Goal: Navigation & Orientation: Find specific page/section

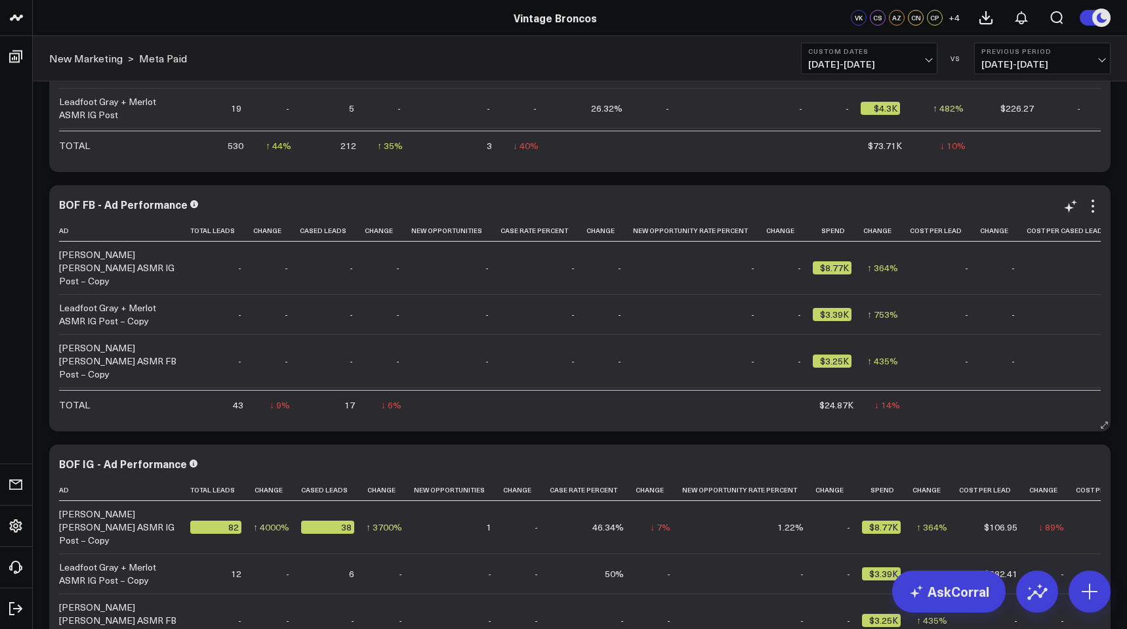
scroll to position [3131, 0]
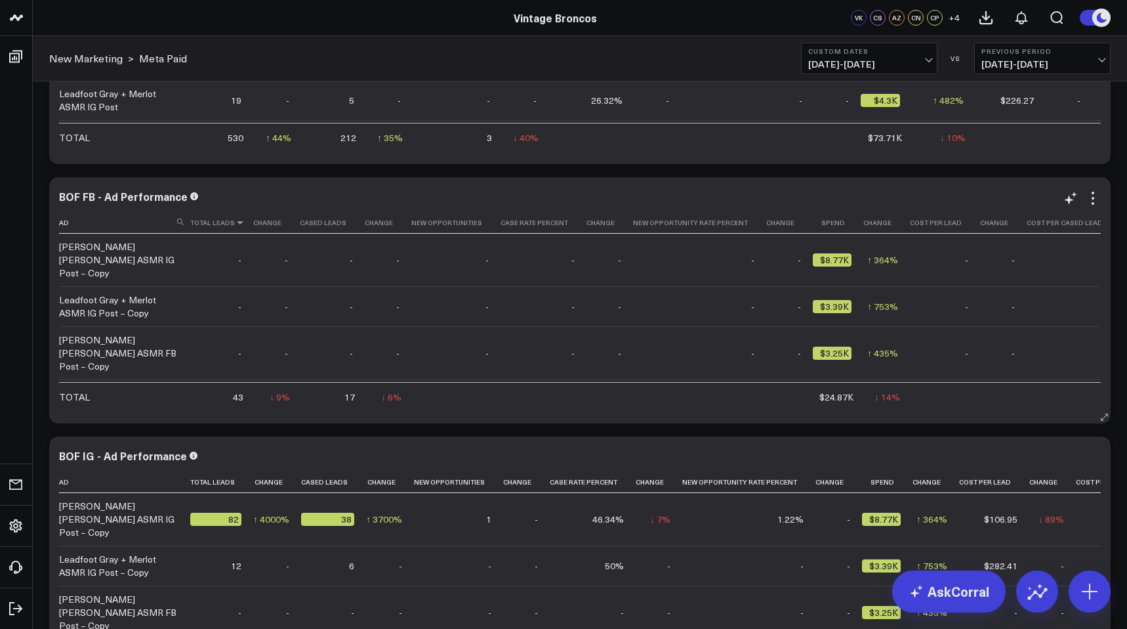
click at [238, 224] on icon at bounding box center [240, 223] width 10 height 8
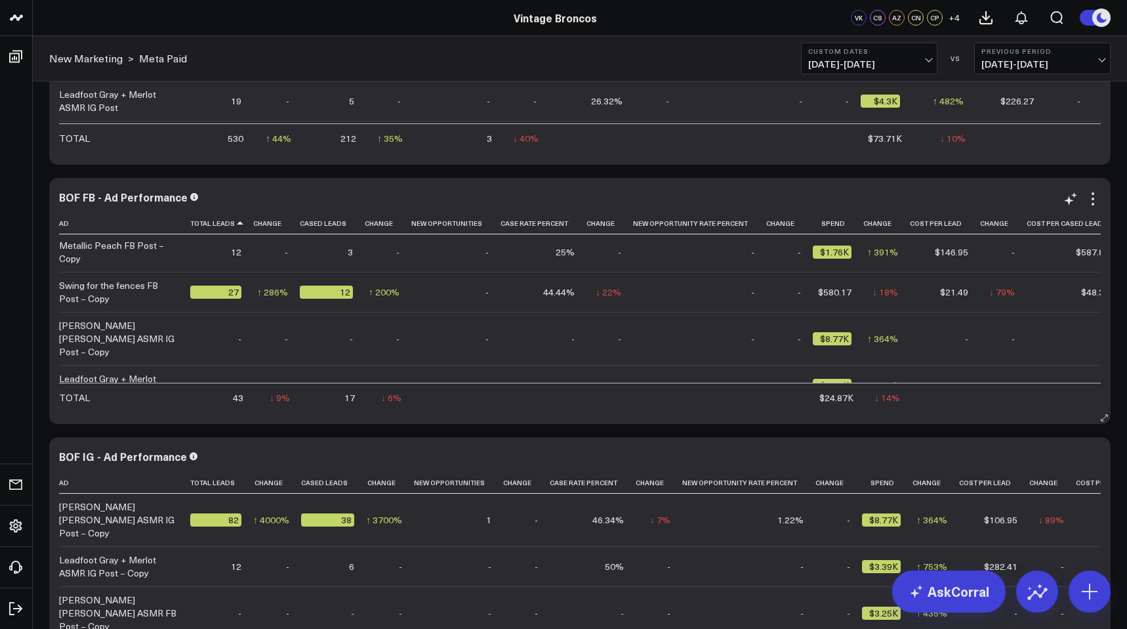
scroll to position [0, 0]
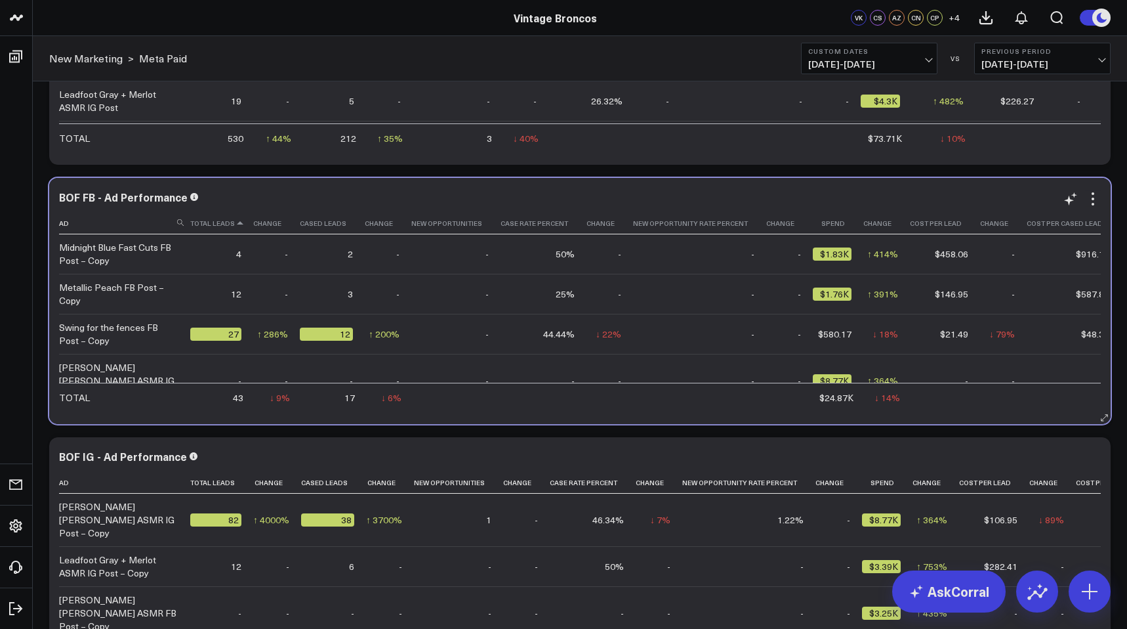
click at [239, 226] on icon at bounding box center [240, 223] width 10 height 8
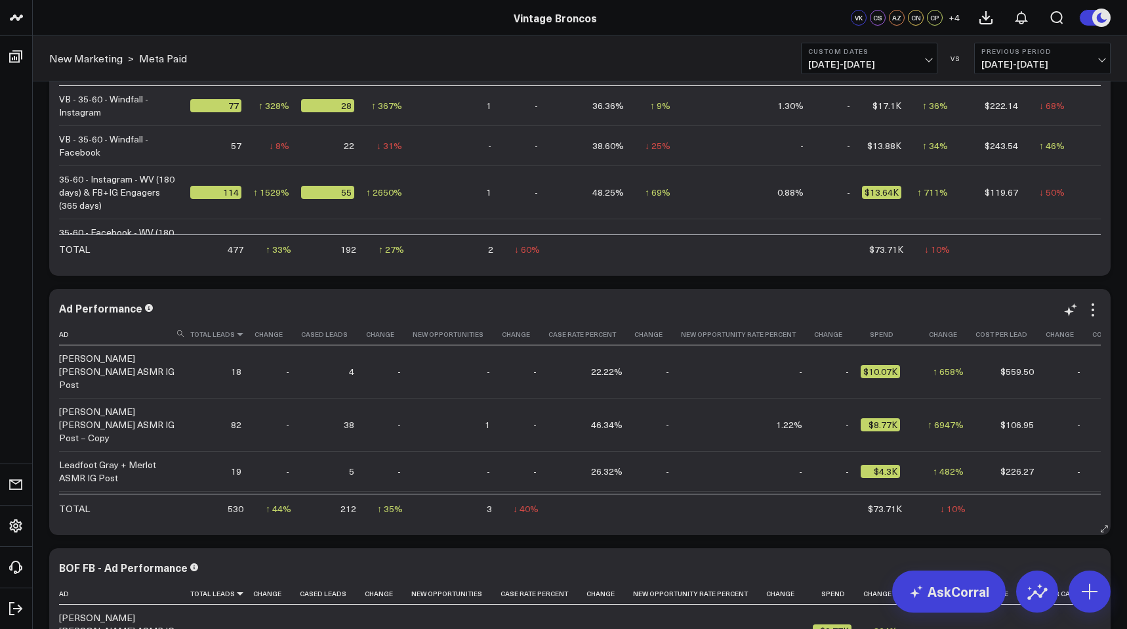
click at [239, 334] on icon at bounding box center [240, 334] width 10 height 8
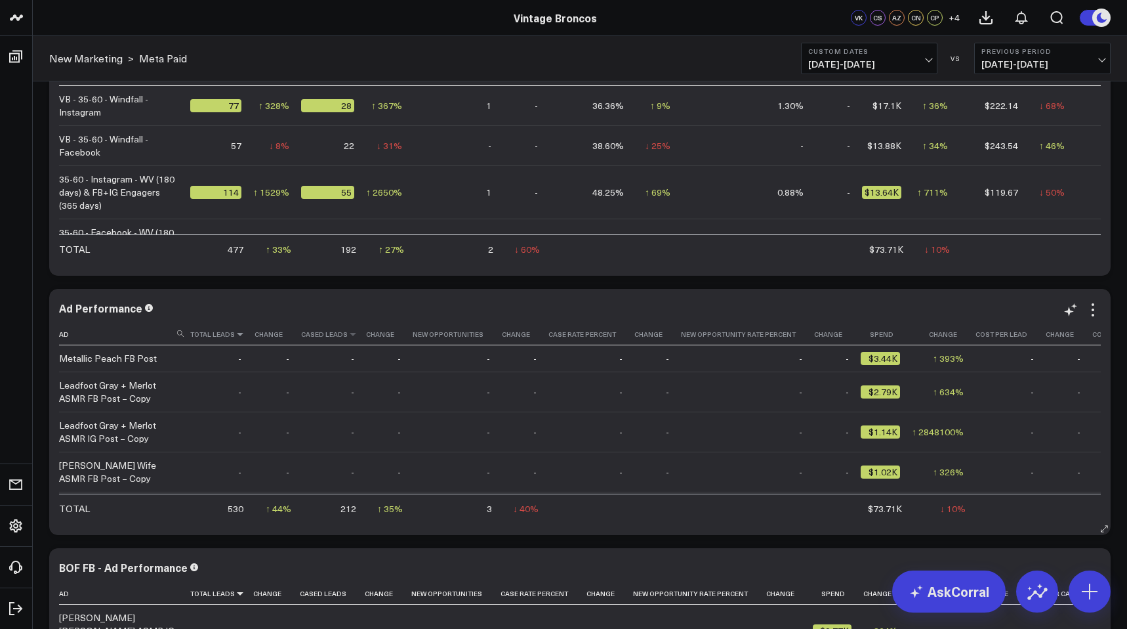
click at [353, 338] on th "Cased Leads" at bounding box center [333, 334] width 65 height 22
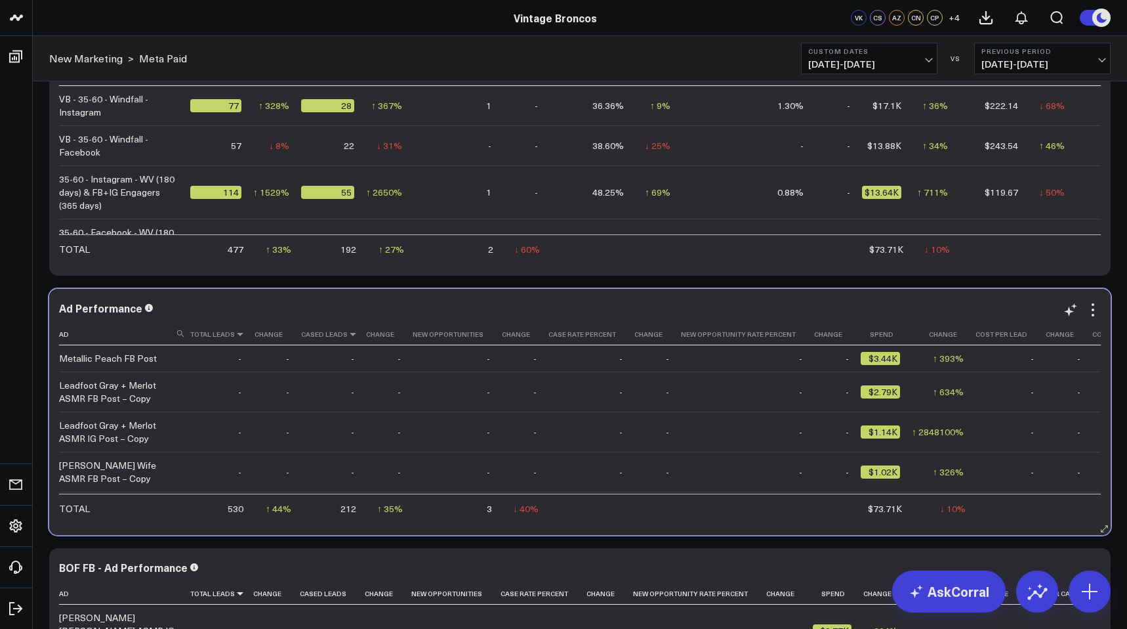
click at [352, 337] on icon at bounding box center [353, 334] width 10 height 8
click at [484, 337] on icon at bounding box center [489, 334] width 10 height 8
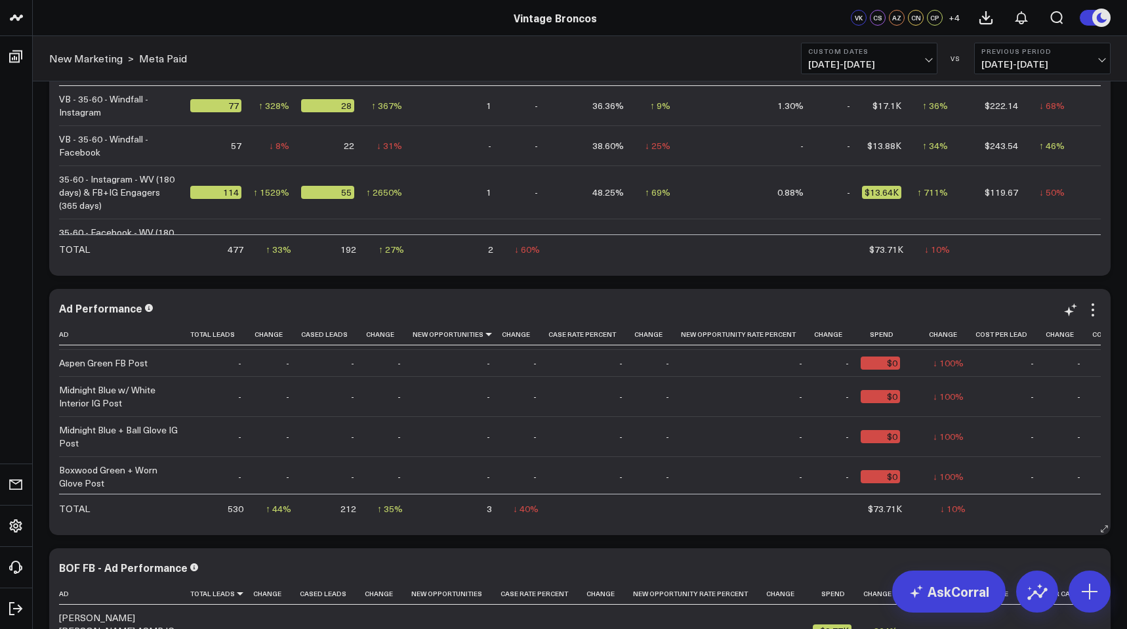
scroll to position [860, 0]
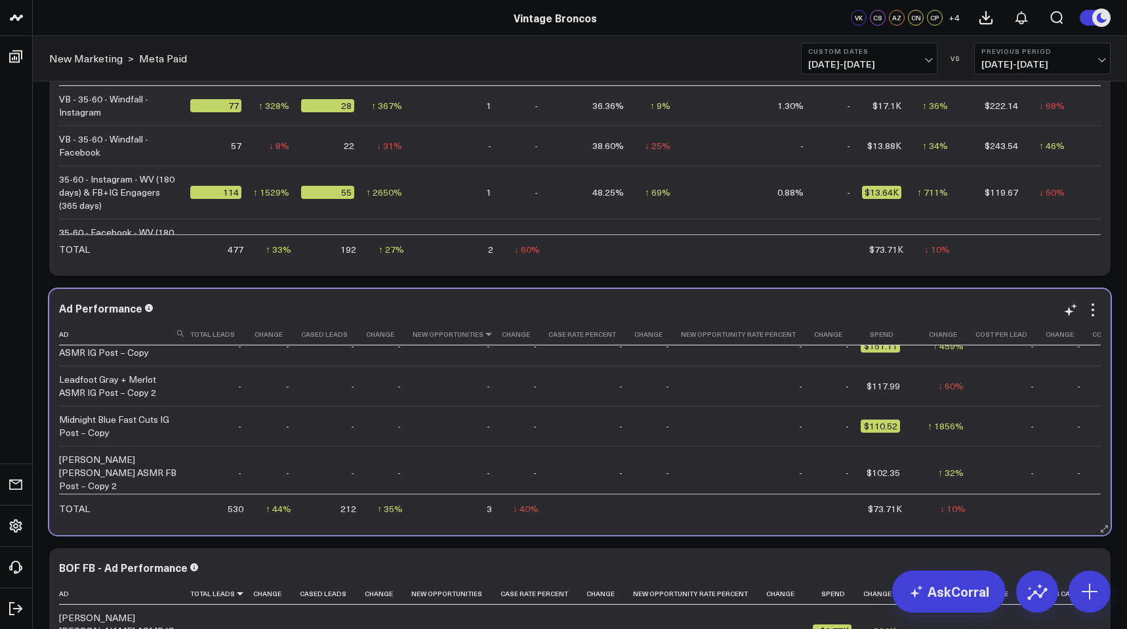
click at [484, 337] on icon at bounding box center [489, 334] width 10 height 8
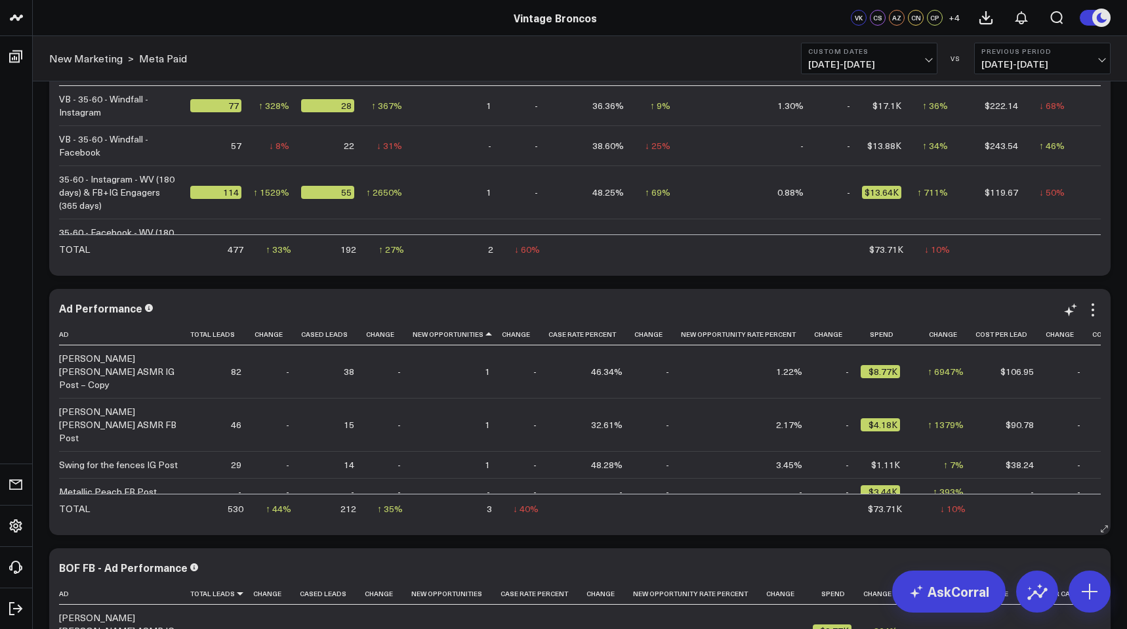
scroll to position [12, 0]
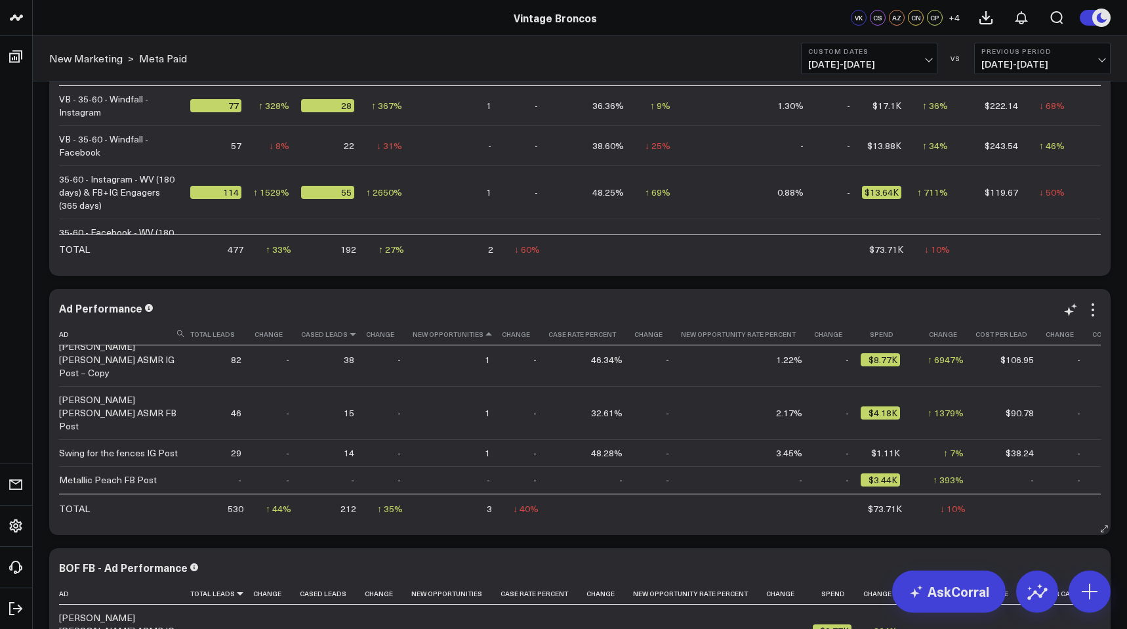
click at [351, 337] on icon at bounding box center [353, 334] width 10 height 8
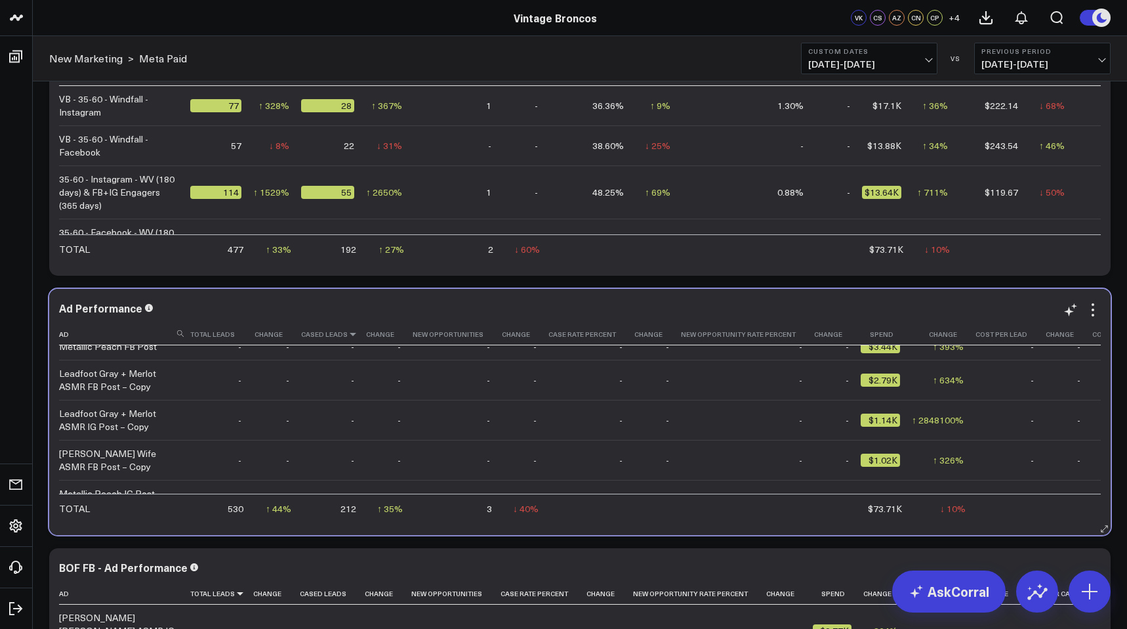
click at [350, 335] on icon at bounding box center [353, 334] width 10 height 8
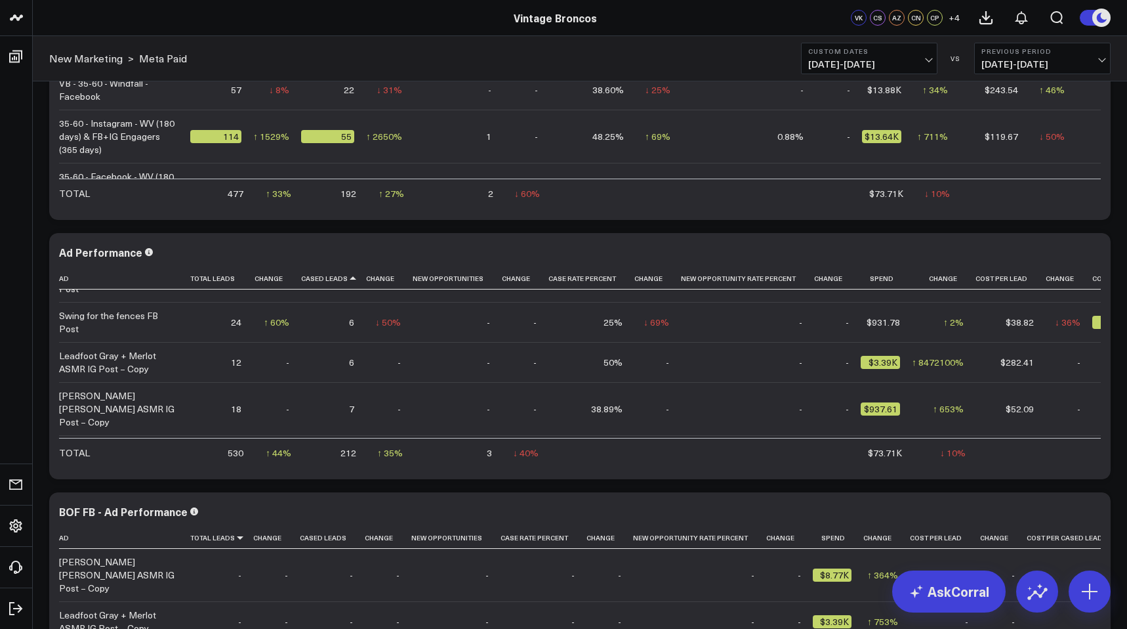
scroll to position [2837, 0]
